Goal: Task Accomplishment & Management: Manage account settings

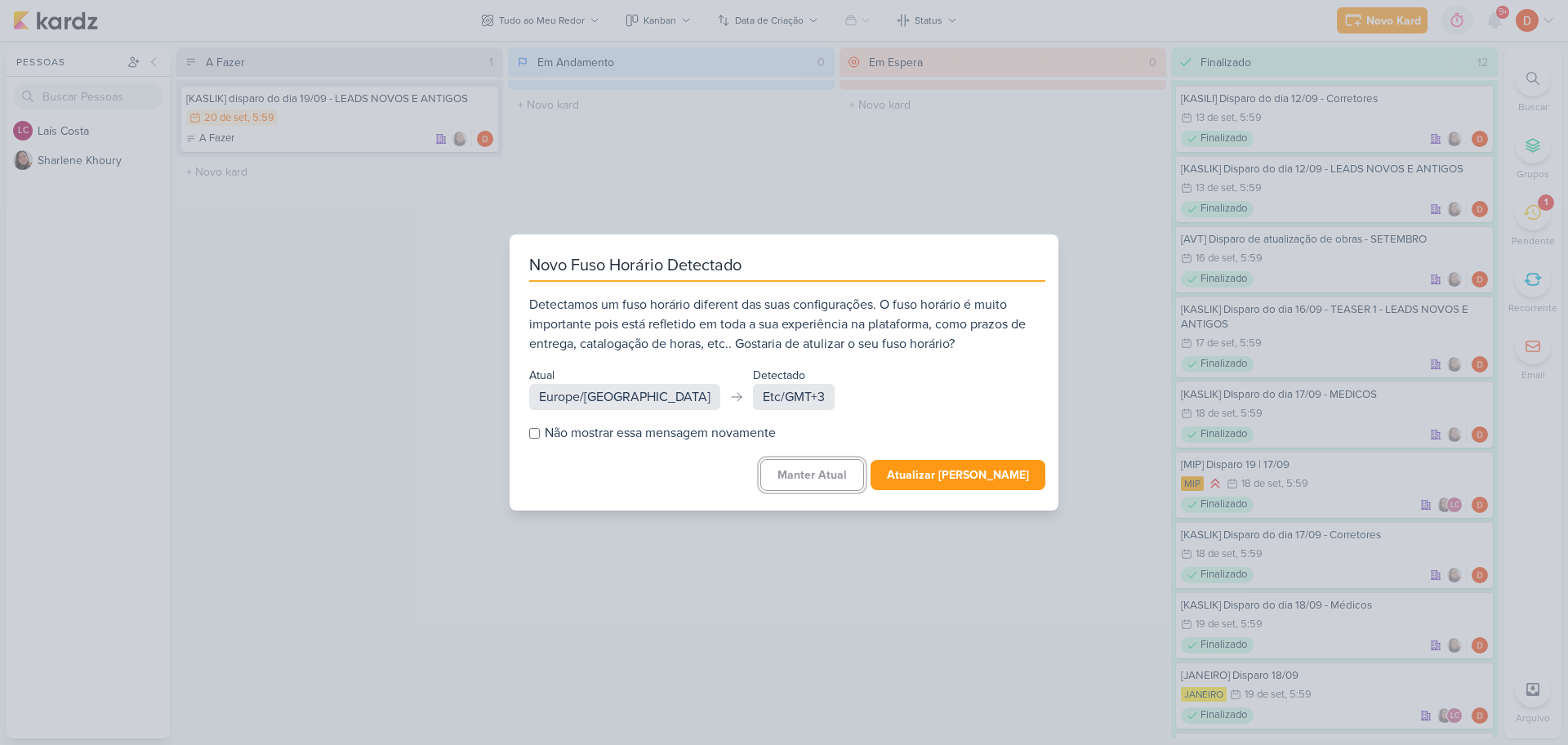
click at [817, 474] on button "Manter Atual" at bounding box center [812, 475] width 104 height 32
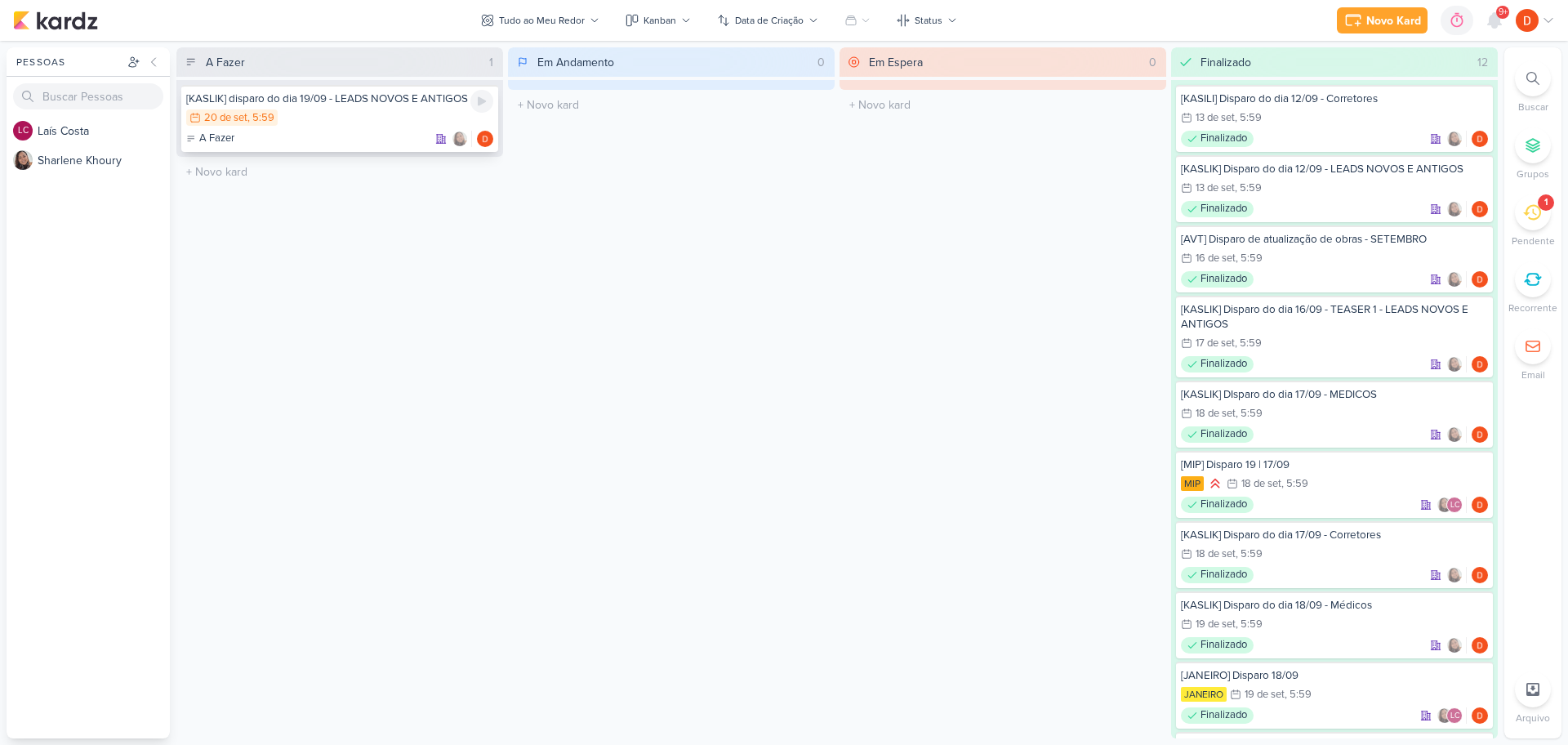
click at [378, 137] on div "A Fazer" at bounding box center [339, 139] width 307 height 16
click at [0, 0] on div at bounding box center [0, 0] width 0 height 0
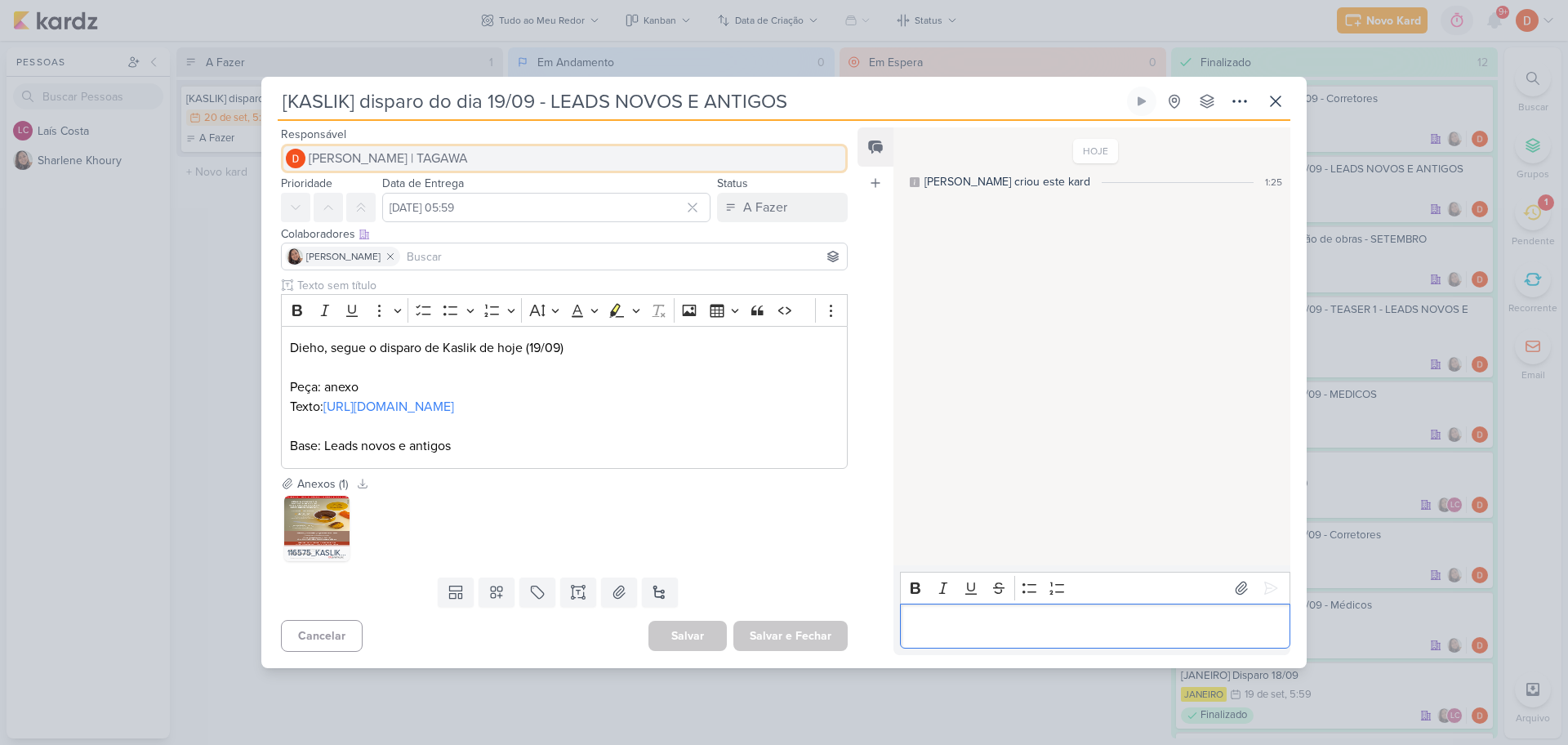
click at [720, 152] on button "[PERSON_NAME] | TAGAWA" at bounding box center [565, 159] width 566 height 29
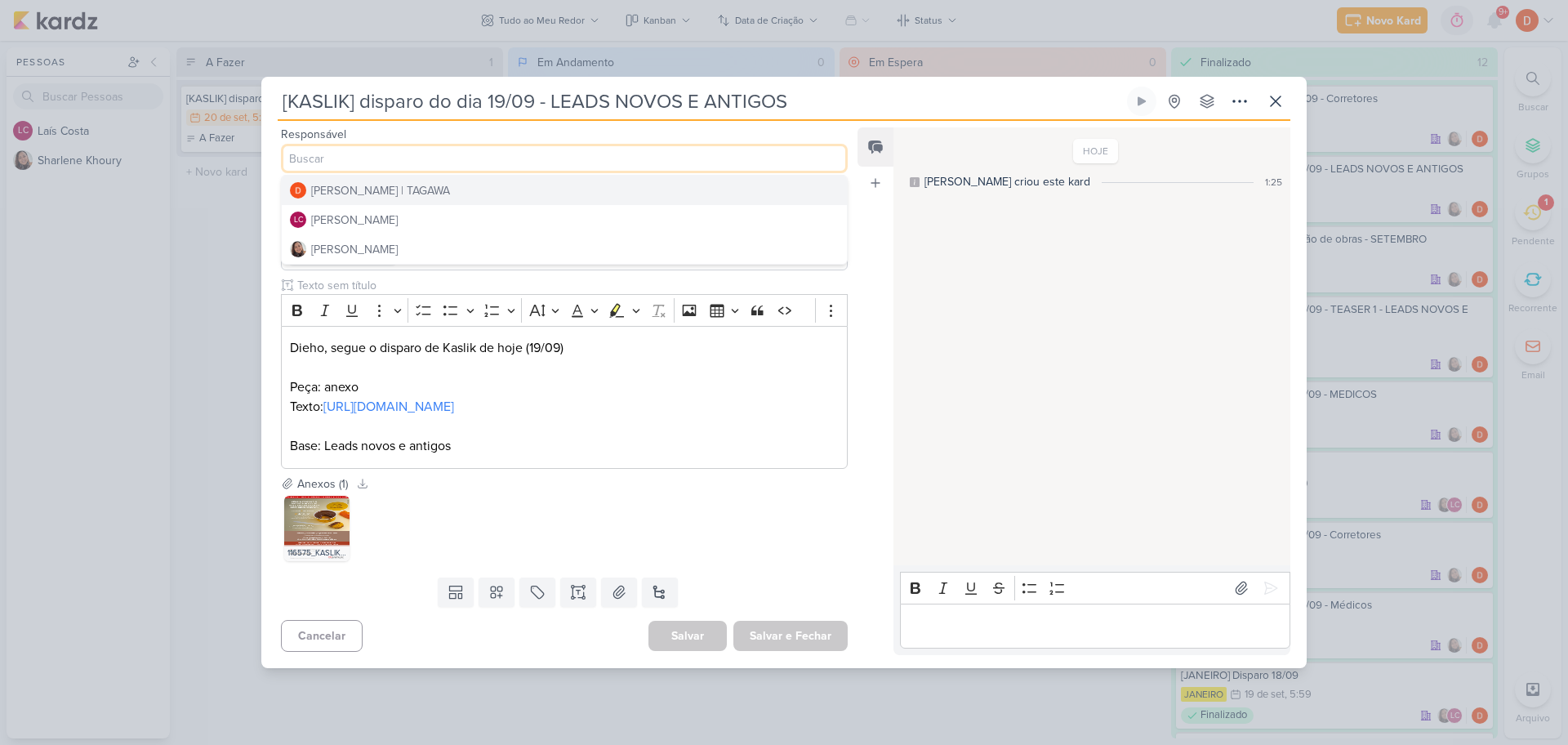
click at [229, 221] on div "[KASLIK] disparo do dia 19/09 - LEADS NOVOS E ANTIGOS" at bounding box center [784, 372] width 1568 height 745
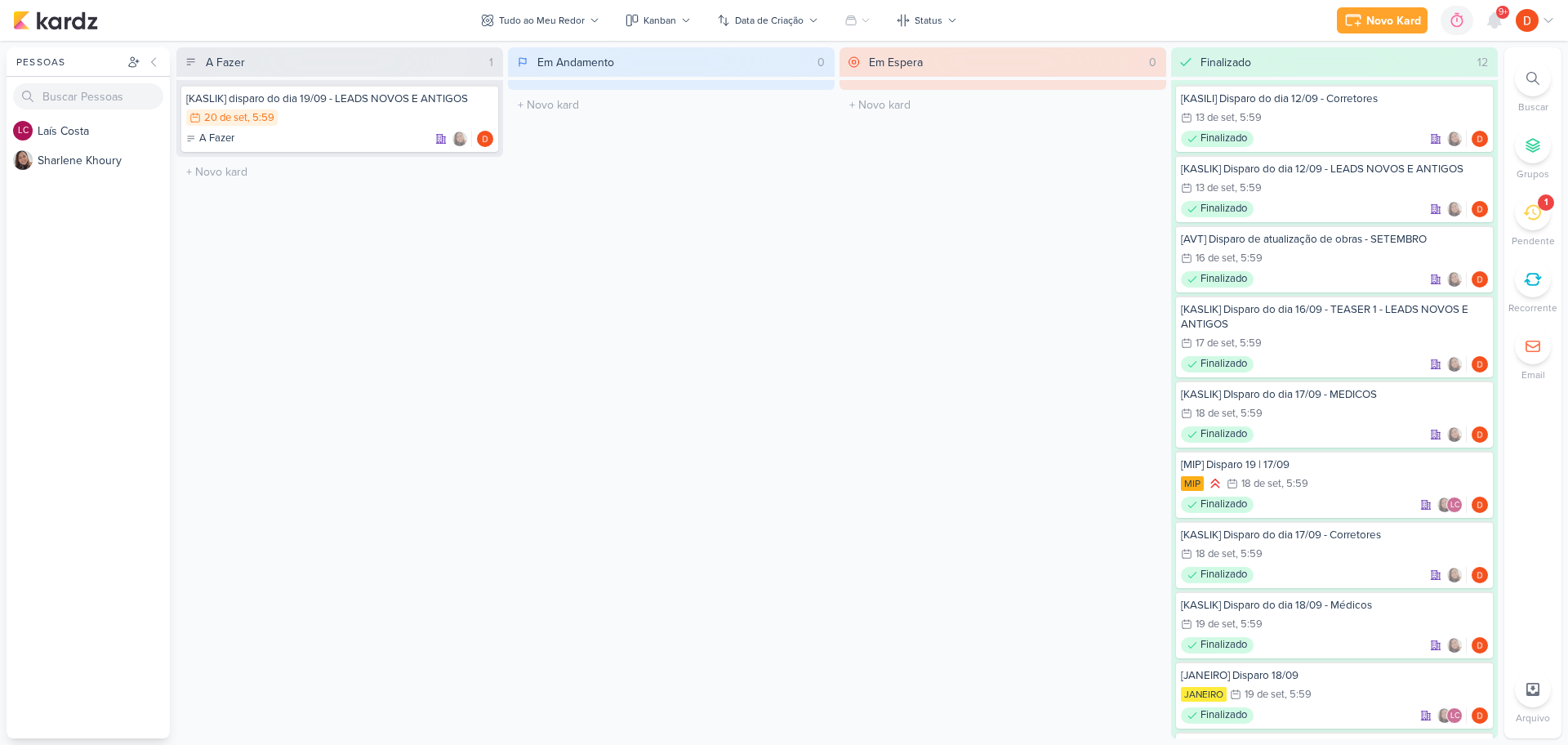
click at [1519, 214] on div "1" at bounding box center [1532, 212] width 36 height 36
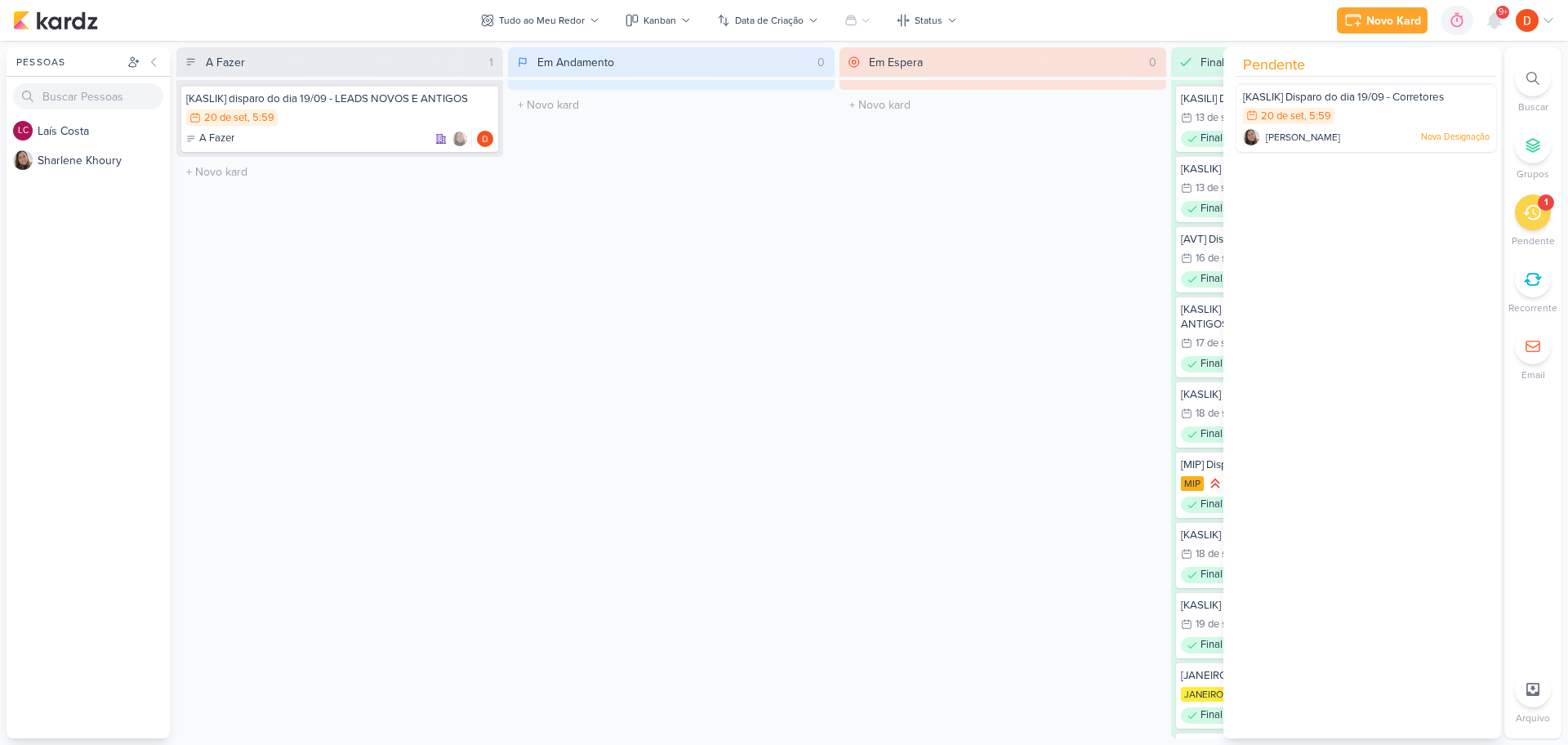
click at [583, 287] on div "Em Andamento 0 O título do kard deve ter menos que 100 caracteres" at bounding box center [671, 393] width 326 height 691
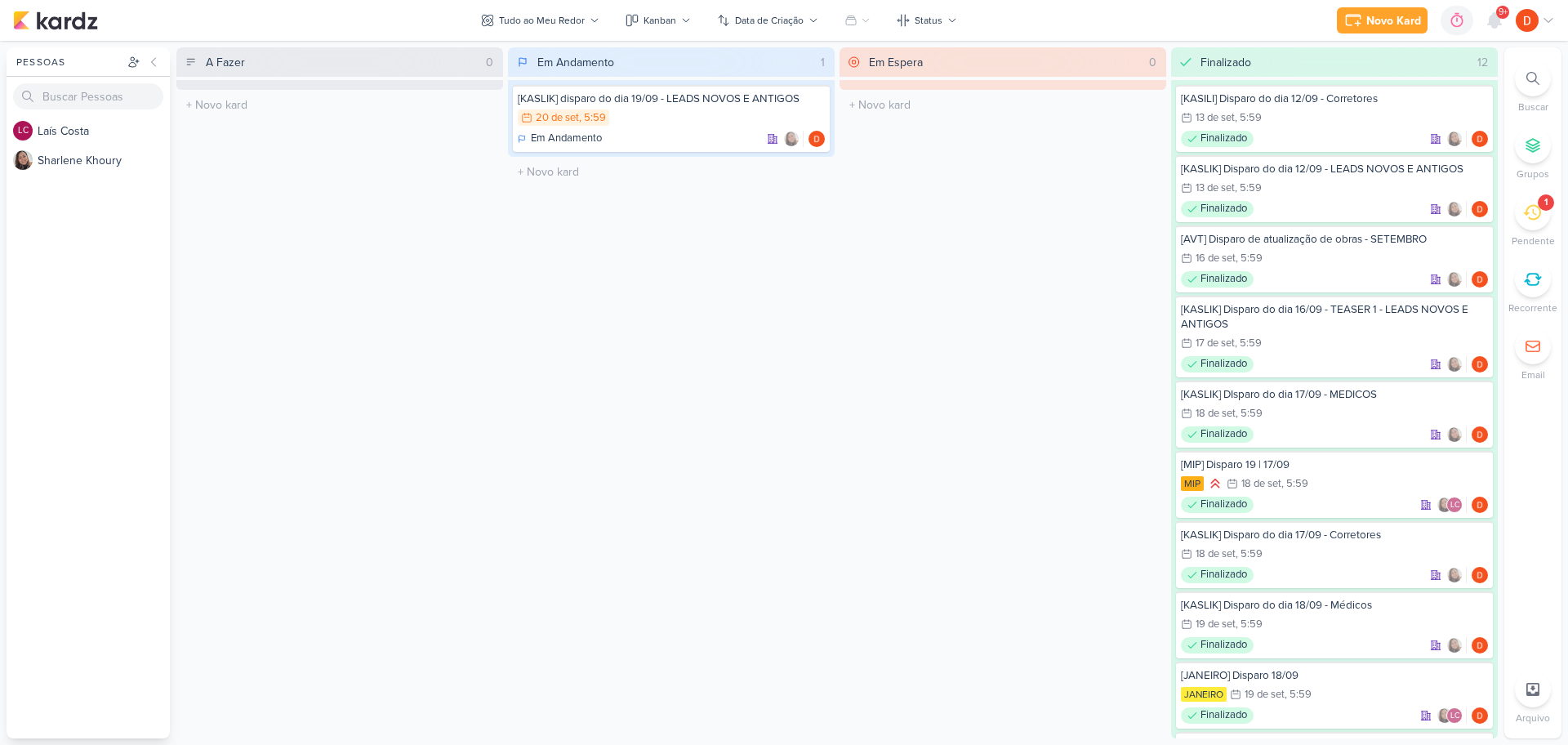
click at [1533, 216] on icon at bounding box center [1532, 213] width 18 height 18
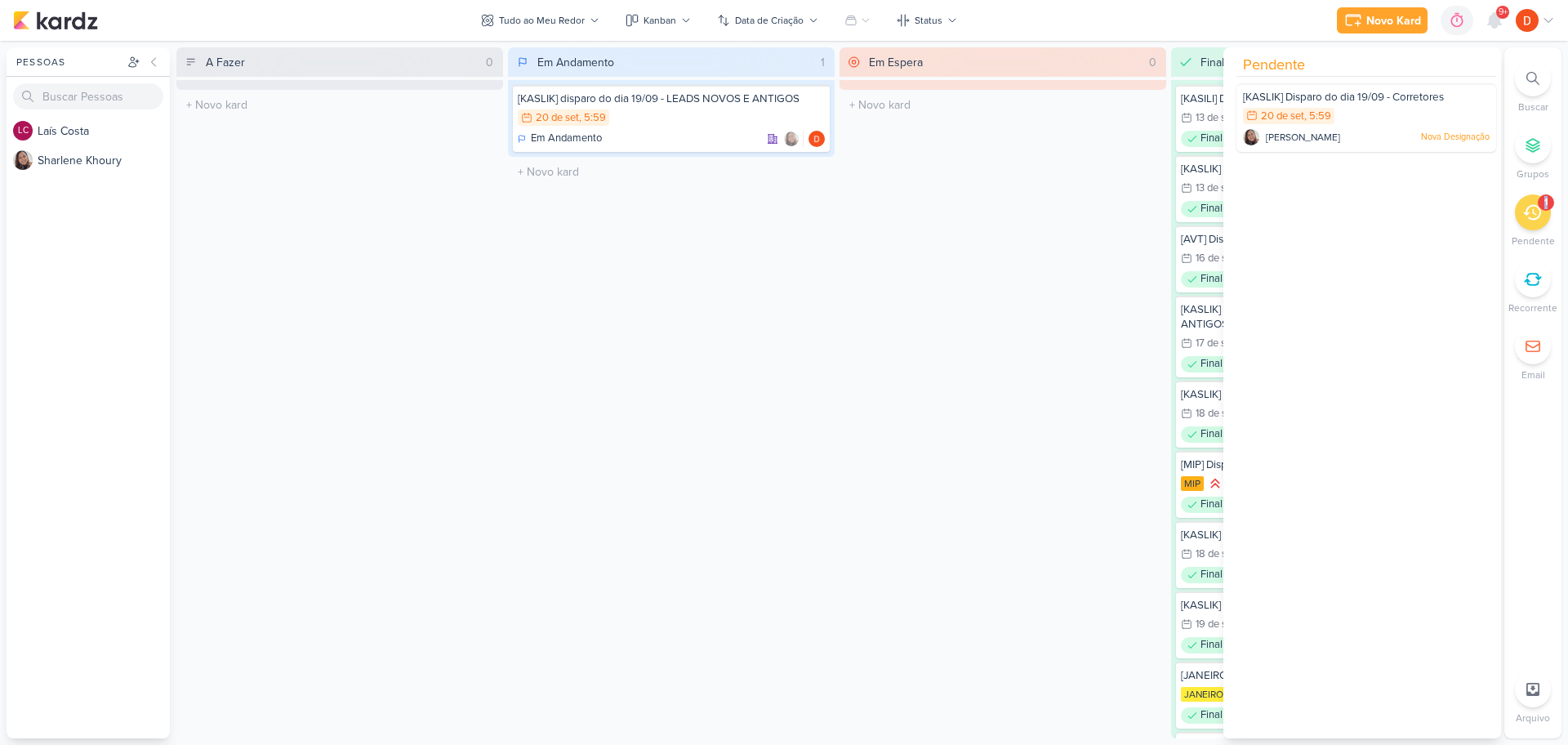
click at [1533, 216] on icon at bounding box center [1532, 213] width 18 height 18
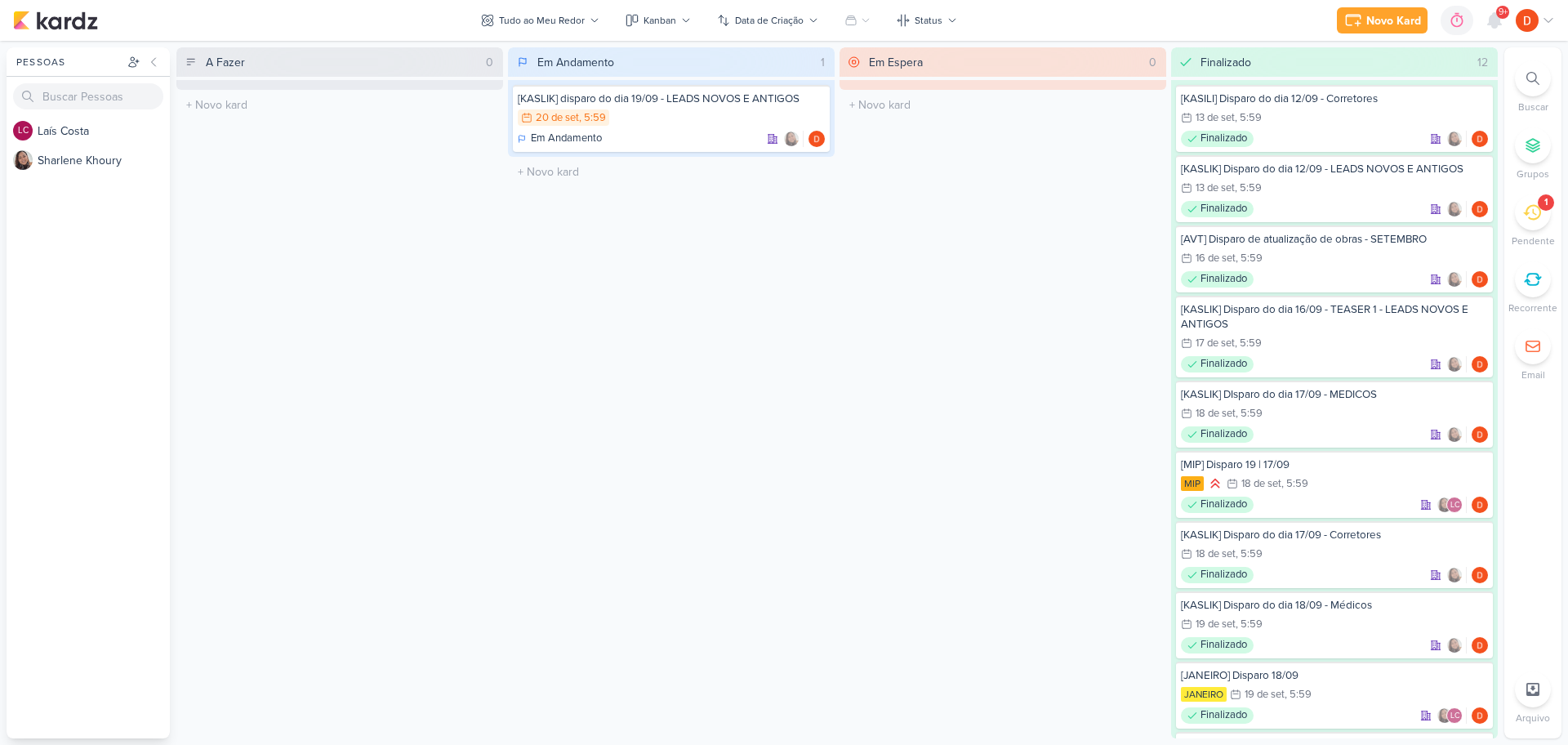
click at [1531, 220] on icon at bounding box center [1532, 213] width 18 height 16
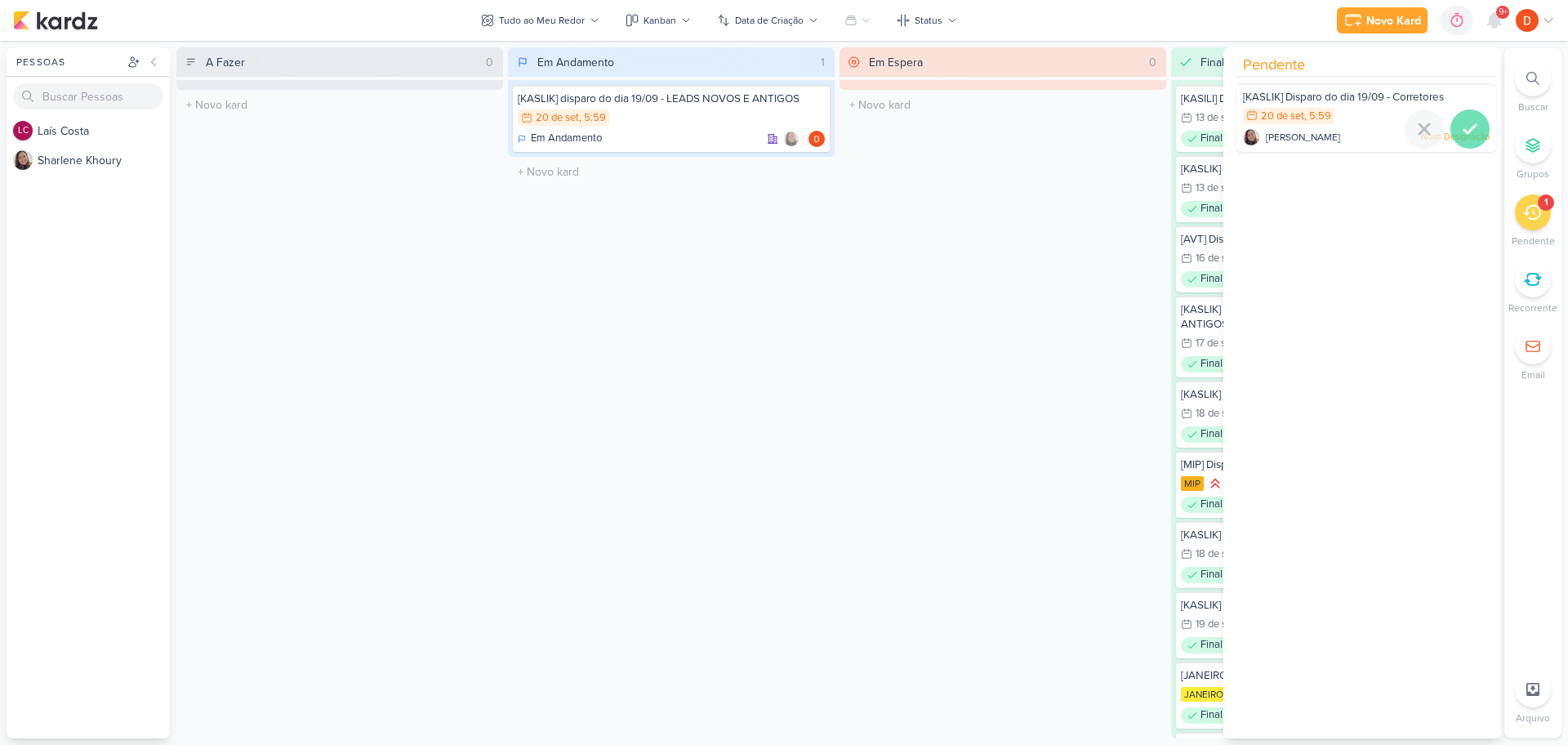
click at [1464, 130] on icon at bounding box center [1470, 128] width 11 height 8
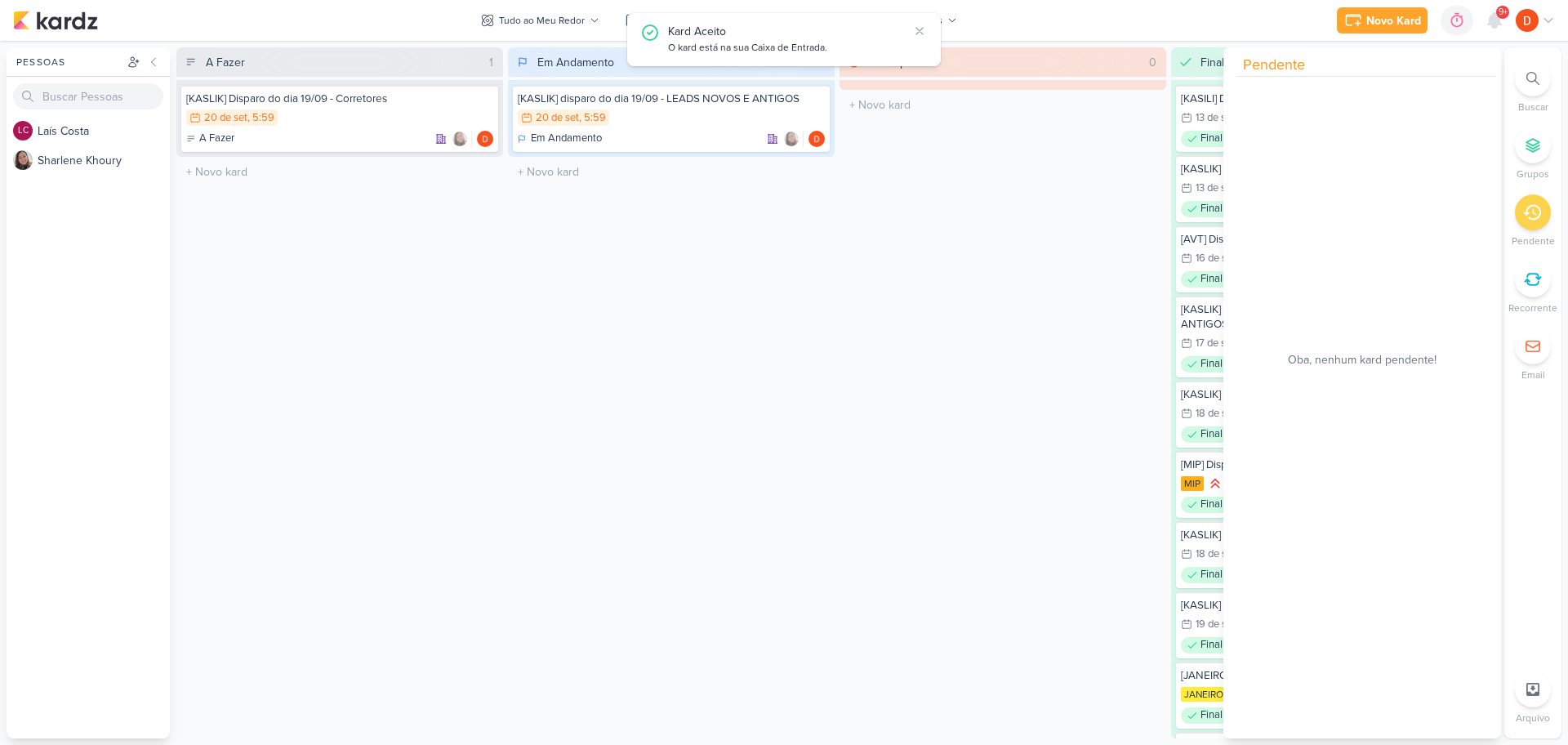
click at [481, 359] on div "A Fazer 1 [KASLIK] Disparo do dia 19/09 - Corretores 20/9 [DATE] 5:59 A Fazer" at bounding box center [339, 393] width 326 height 691
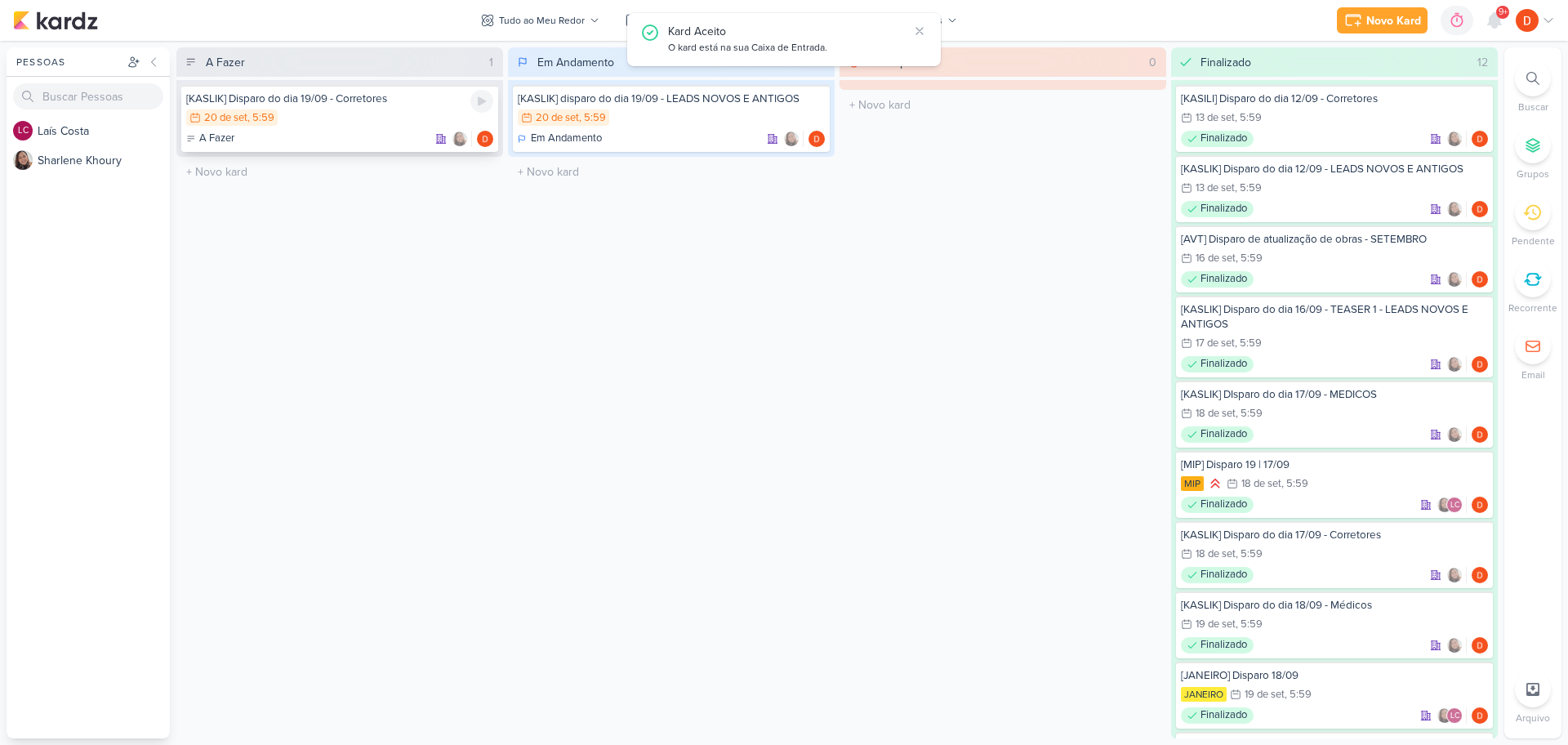
click at [338, 126] on div "20/9 [DATE] 5:59" at bounding box center [339, 118] width 307 height 18
click at [0, 0] on div at bounding box center [0, 0] width 0 height 0
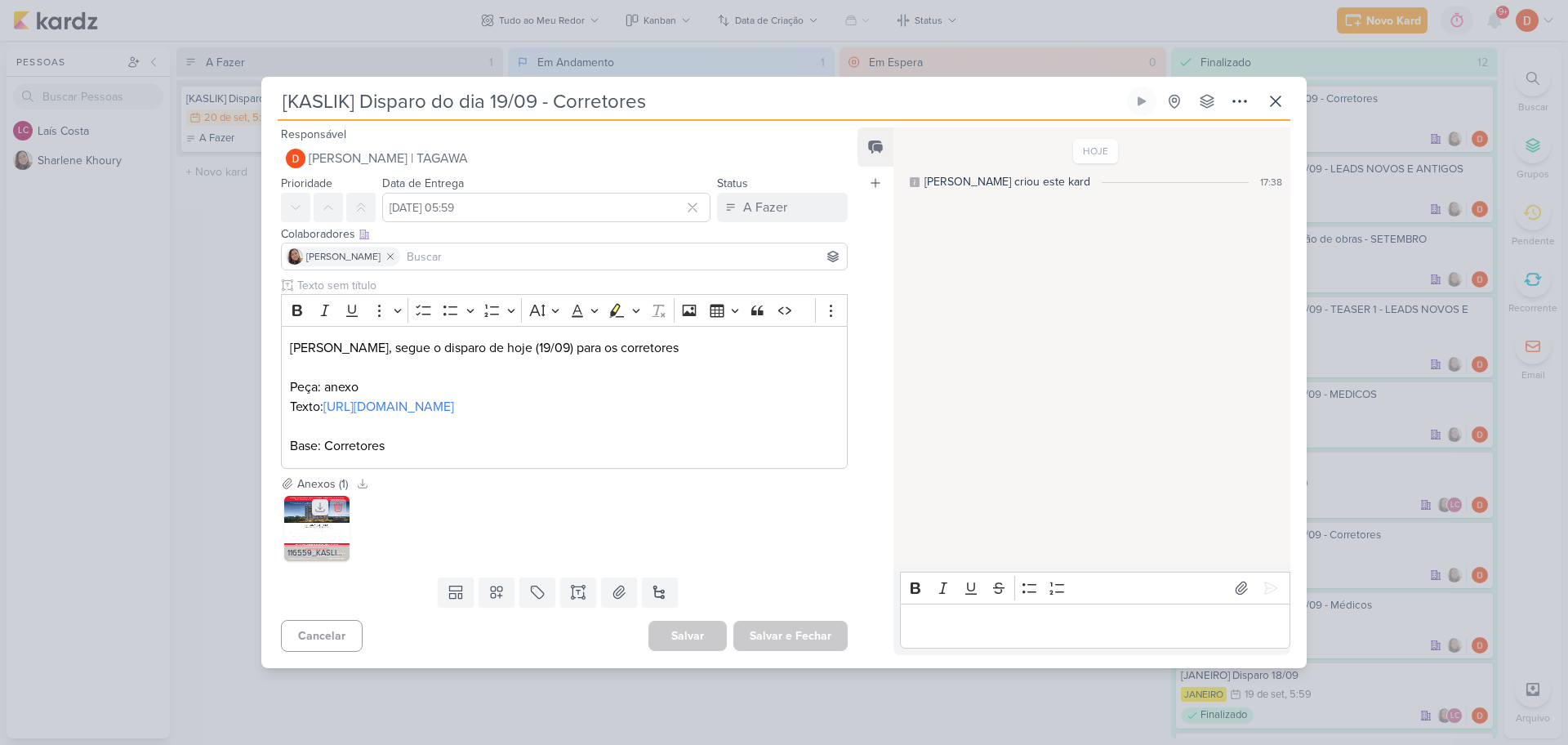
click at [319, 513] on icon at bounding box center [320, 507] width 11 height 11
drag, startPoint x: 311, startPoint y: 415, endPoint x: 293, endPoint y: 410, distance: 18.7
click at [293, 410] on p "Texto: [URL][DOMAIN_NAME]" at bounding box center [564, 406] width 549 height 19
copy link "[URL][DOMAIN_NAME]"
